Goal: Task Accomplishment & Management: Complete application form

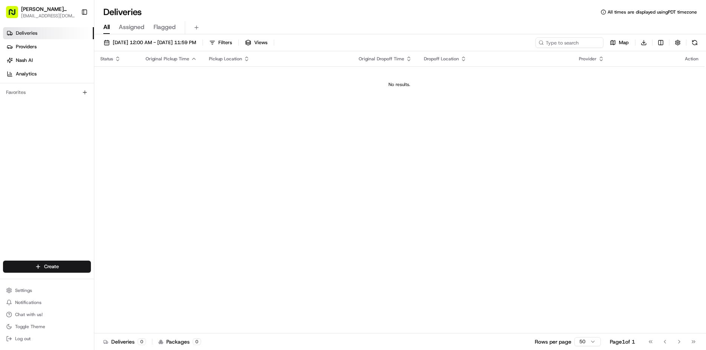
click at [41, 32] on link "Deliveries" at bounding box center [48, 33] width 91 height 12
click at [152, 43] on span "[DATE] 12:00 AM - [DATE] 11:59 PM" at bounding box center [154, 42] width 83 height 7
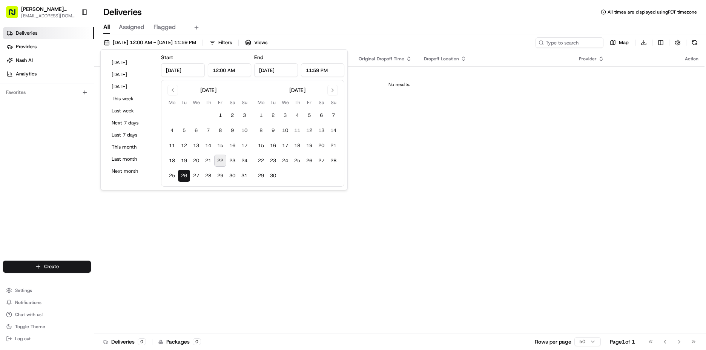
click at [220, 163] on button "22" at bounding box center [220, 161] width 12 height 12
type input "[DATE]"
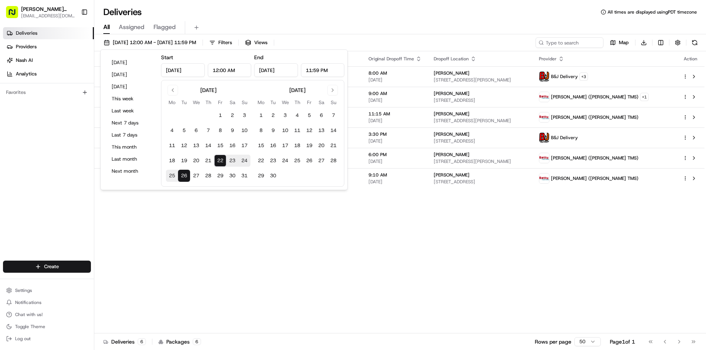
click at [220, 163] on button "22" at bounding box center [220, 161] width 12 height 12
type input "[DATE]"
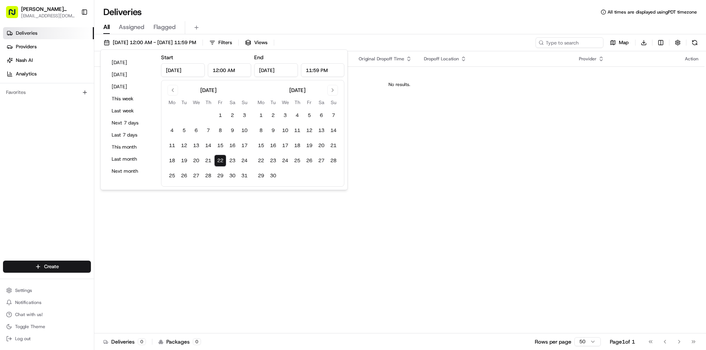
click at [265, 243] on div "Status Original Pickup Time Pickup Location Original Dropoff Time Dropoff Locat…" at bounding box center [399, 192] width 610 height 282
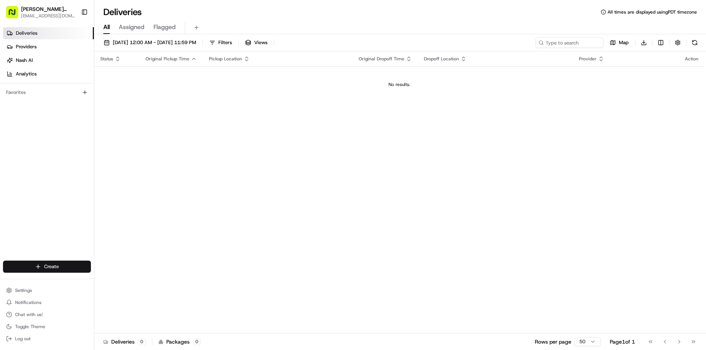
click at [49, 266] on html "[PERSON_NAME] Markets [EMAIL_ADDRESS][DOMAIN_NAME] Toggle Sidebar Deliveries Pr…" at bounding box center [353, 175] width 706 height 350
click at [120, 281] on link "Delivery" at bounding box center [136, 281] width 84 height 14
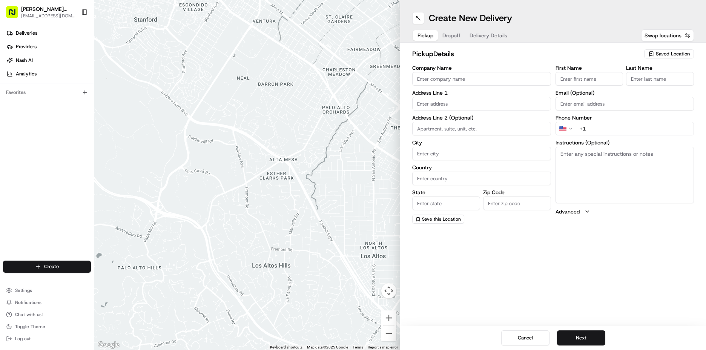
click at [667, 55] on span "Saved Location" at bounding box center [673, 54] width 34 height 7
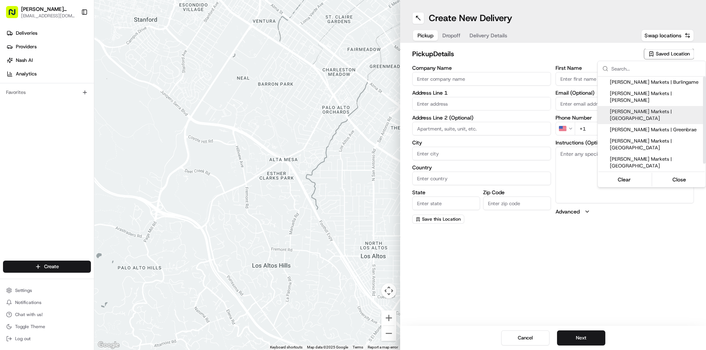
click at [652, 108] on span "[PERSON_NAME] Markets | [GEOGRAPHIC_DATA]" at bounding box center [656, 115] width 93 height 14
type input "[PERSON_NAME] Markets | [GEOGRAPHIC_DATA]"
type input "[STREET_ADDRESS][US_STATE]"
type input "[GEOGRAPHIC_DATA]"
type input "US"
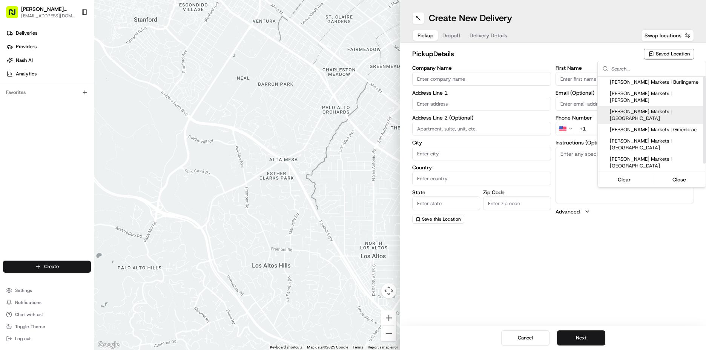
type input "CA"
type input "94115"
type input "Manager"
type input "[EMAIL_ADDRESS][DOMAIN_NAME]"
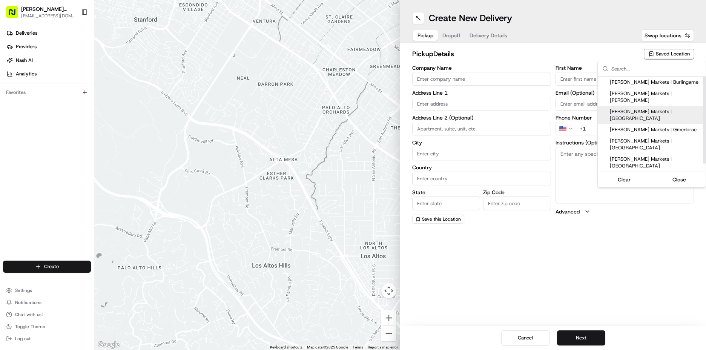
type input "[PHONE_NUMBER]"
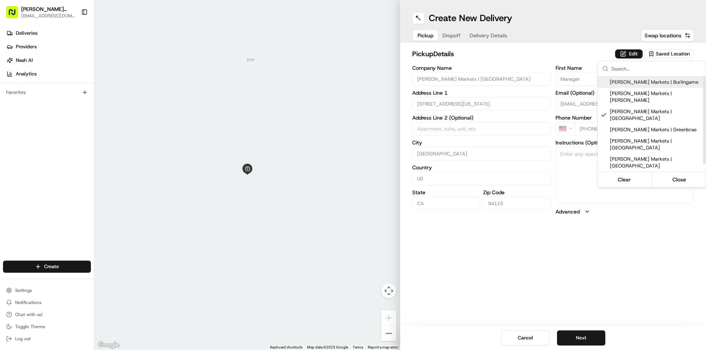
click at [636, 53] on html "[PERSON_NAME] Markets [EMAIL_ADDRESS][DOMAIN_NAME] Toggle Sidebar Deliveries Pr…" at bounding box center [353, 175] width 706 height 350
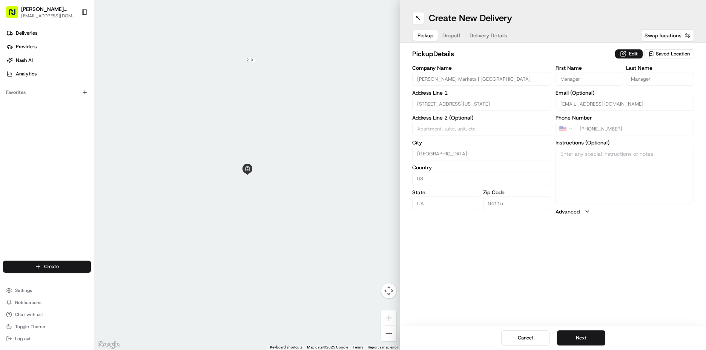
click at [636, 53] on button "Edit" at bounding box center [629, 53] width 28 height 9
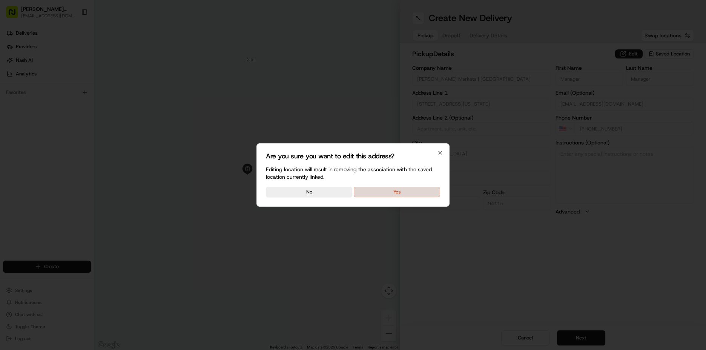
click at [371, 194] on button "Yes" at bounding box center [397, 192] width 86 height 11
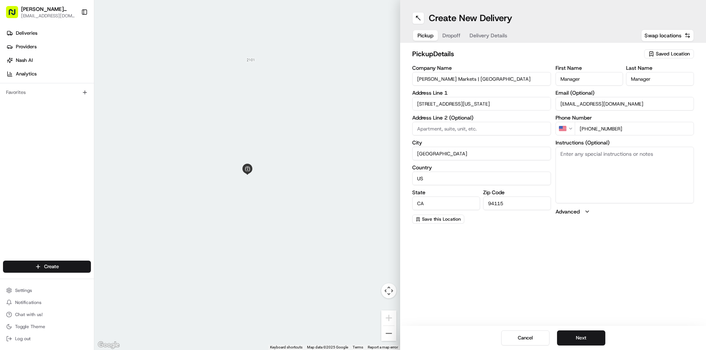
click at [630, 164] on textarea "Instructions (Optional)" at bounding box center [625, 175] width 139 height 57
type textarea "go to deli order #281 [PERSON_NAME]"
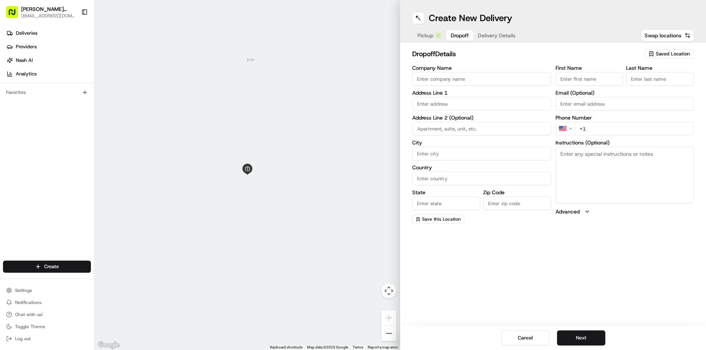
click at [454, 32] on span "Dropoff" at bounding box center [460, 36] width 18 height 8
click at [597, 75] on input "First Name" at bounding box center [590, 79] width 68 height 14
type input "[PERSON_NAME]"
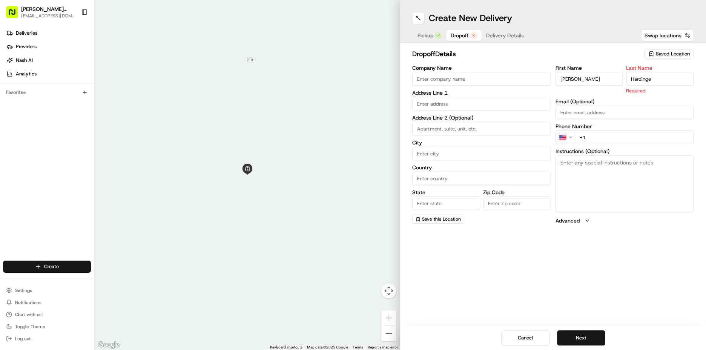
type input "Hardinge"
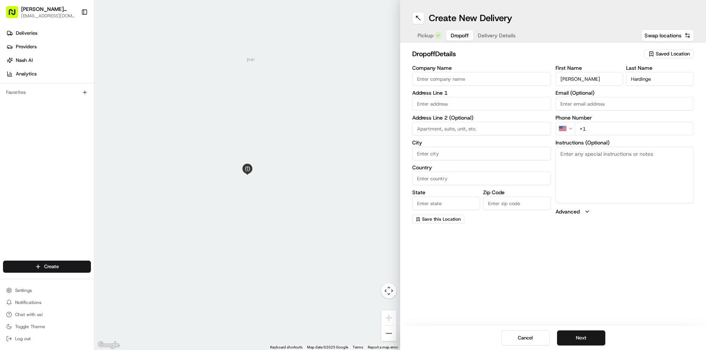
click at [599, 129] on input "+1" at bounding box center [635, 129] width 120 height 14
type input "[PHONE_NUMBER]"
click at [600, 165] on textarea "Instructions (Optional)" at bounding box center [625, 175] width 139 height 57
click at [622, 160] on textarea "Instructions (Optional)" at bounding box center [625, 175] width 139 height 57
paste textarea "Please call [PHONE_NUMBER] upon delivery"
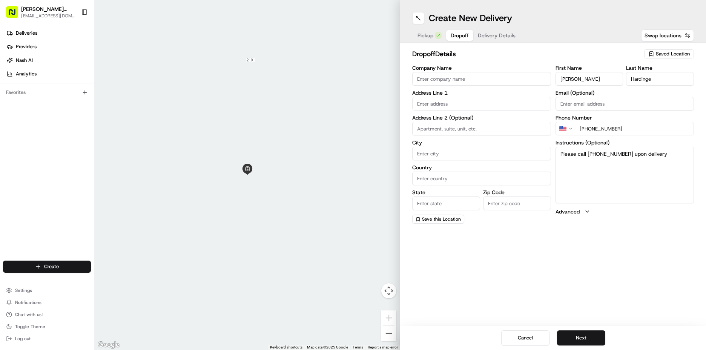
type textarea "Please call [PHONE_NUMBER] upon delivery"
click at [449, 101] on input "text" at bounding box center [481, 104] width 139 height 14
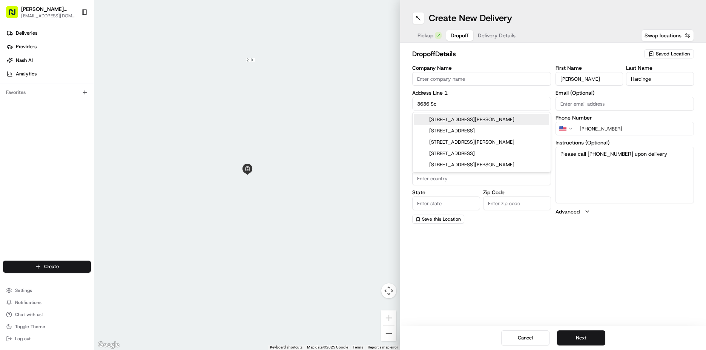
click at [453, 124] on div "[STREET_ADDRESS][PERSON_NAME]" at bounding box center [481, 119] width 135 height 11
type input "[STREET_ADDRESS][PERSON_NAME]"
type input "[GEOGRAPHIC_DATA]"
type input "CA"
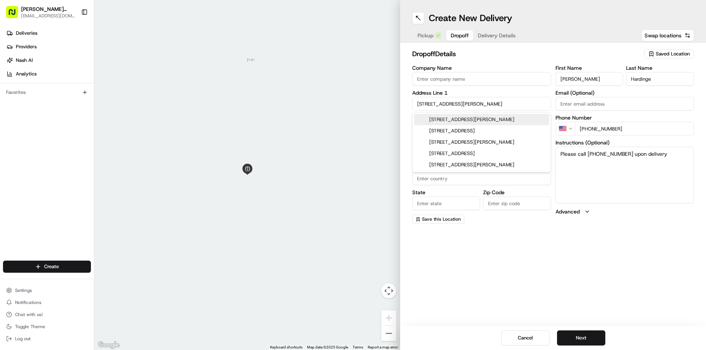
type input "94123"
type input "[STREET_ADDRESS][PERSON_NAME]"
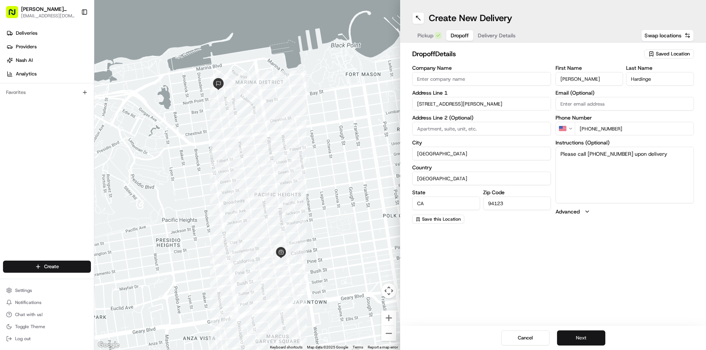
click at [585, 338] on button "Next" at bounding box center [581, 337] width 48 height 15
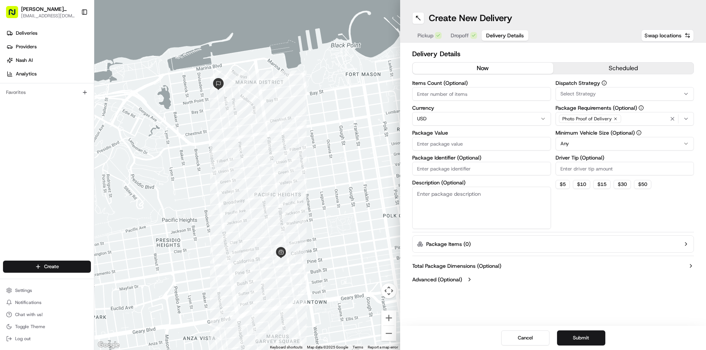
click at [597, 66] on button "scheduled" at bounding box center [623, 68] width 141 height 11
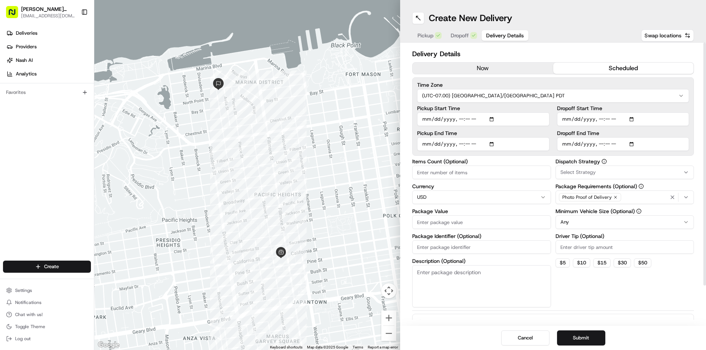
click at [425, 121] on input "Pickup Start Time" at bounding box center [483, 119] width 132 height 14
click at [457, 119] on input "Pickup Start Time" at bounding box center [483, 119] width 132 height 14
type input "[DATE]T10:45"
click at [430, 147] on input "Pickup End Time" at bounding box center [483, 144] width 132 height 14
click at [459, 143] on input "Pickup End Time" at bounding box center [483, 144] width 132 height 14
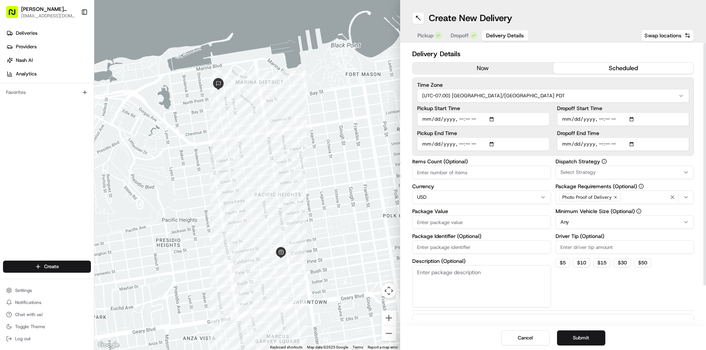
click at [462, 146] on input "Pickup End Time" at bounding box center [483, 144] width 132 height 14
type input "[DATE]T11:15"
click at [568, 117] on input "Dropoff Start Time" at bounding box center [623, 119] width 132 height 14
click at [599, 118] on input "Dropoff Start Time" at bounding box center [623, 119] width 132 height 14
type input "[DATE]T11:00"
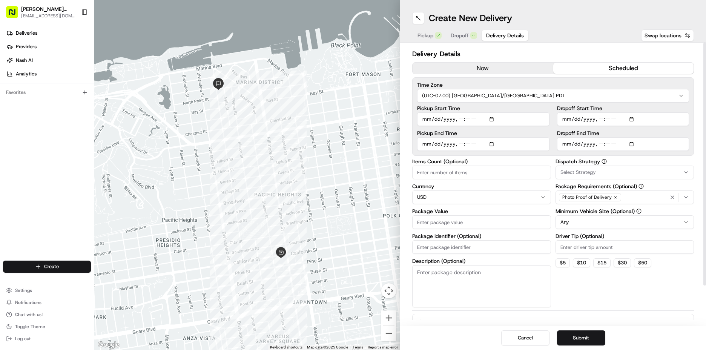
click at [564, 143] on input "Dropoff End Time" at bounding box center [623, 144] width 132 height 14
click at [597, 141] on input "Dropoff End Time" at bounding box center [623, 144] width 132 height 14
type input "[DATE]T11:30"
click at [600, 175] on div "Select Strategy" at bounding box center [624, 172] width 135 height 7
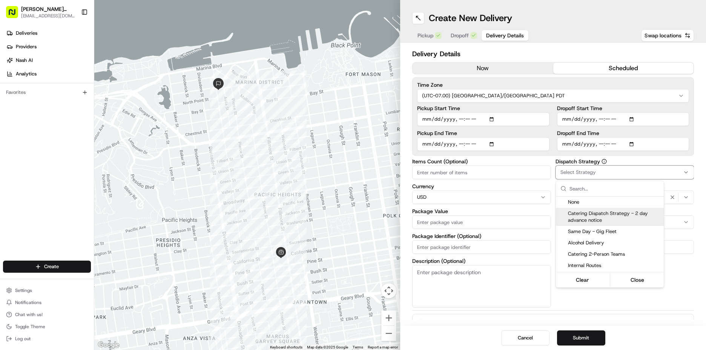
click at [586, 223] on span "Catering Dispatch Strategy - 2 day advance notice" at bounding box center [614, 217] width 93 height 14
click at [668, 300] on html "[PERSON_NAME] Markets [EMAIL_ADDRESS][DOMAIN_NAME] Toggle Sidebar Deliveries Pr…" at bounding box center [353, 175] width 706 height 350
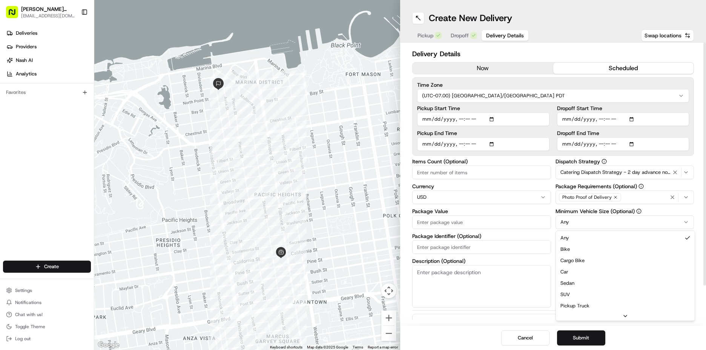
click at [626, 224] on html "[PERSON_NAME] Markets [EMAIL_ADDRESS][DOMAIN_NAME] Toggle Sidebar Deliveries Pr…" at bounding box center [353, 175] width 706 height 350
click at [587, 220] on html "[PERSON_NAME] Markets [EMAIL_ADDRESS][DOMAIN_NAME] Toggle Sidebar Deliveries Pr…" at bounding box center [353, 175] width 706 height 350
click at [587, 244] on input "Driver Tip (Optional)" at bounding box center [625, 247] width 139 height 14
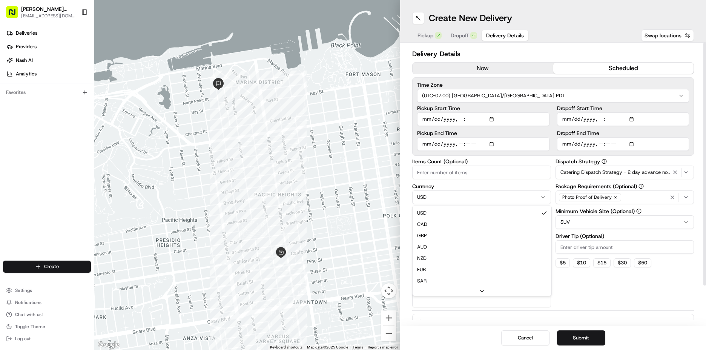
click at [439, 199] on html "[PERSON_NAME] Markets [EMAIL_ADDRESS][DOMAIN_NAME] Toggle Sidebar Deliveries Pr…" at bounding box center [353, 175] width 706 height 350
click at [439, 204] on html "[PERSON_NAME] Markets [EMAIL_ADDRESS][DOMAIN_NAME] Toggle Sidebar Deliveries Pr…" at bounding box center [353, 175] width 706 height 350
click at [436, 226] on input "Package Value" at bounding box center [481, 222] width 139 height 14
type input "877"
click at [603, 289] on div "Dispatch Strategy Catering Dispatch Strategy - 2 day advance notice Package Req…" at bounding box center [625, 233] width 139 height 149
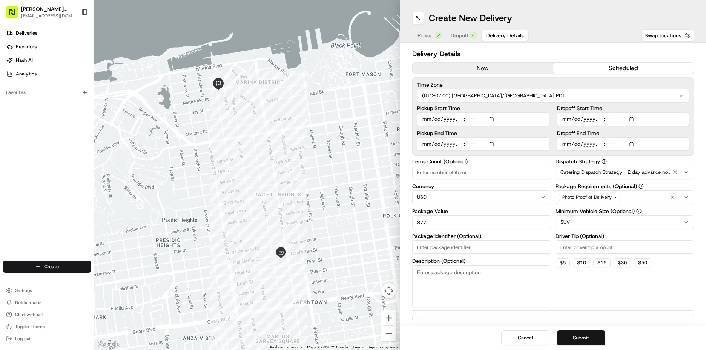
click at [596, 338] on button "Submit" at bounding box center [581, 337] width 48 height 15
